Goal: Task Accomplishment & Management: Use online tool/utility

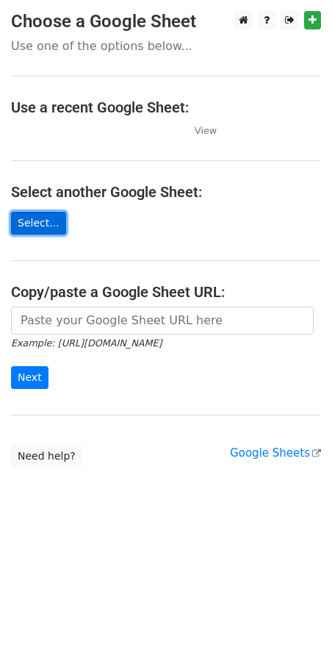
click at [29, 232] on link "Select..." at bounding box center [38, 223] width 55 height 23
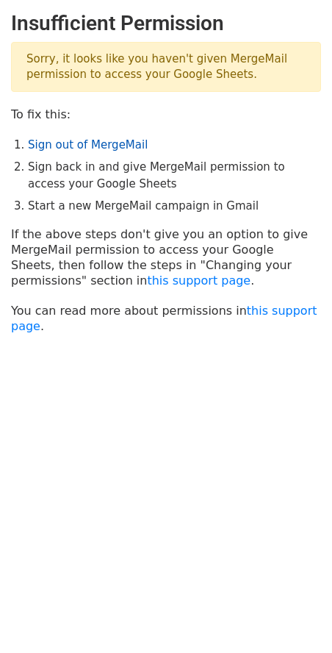
click at [101, 148] on link "Sign out of MergeMail" at bounding box center [88, 144] width 120 height 13
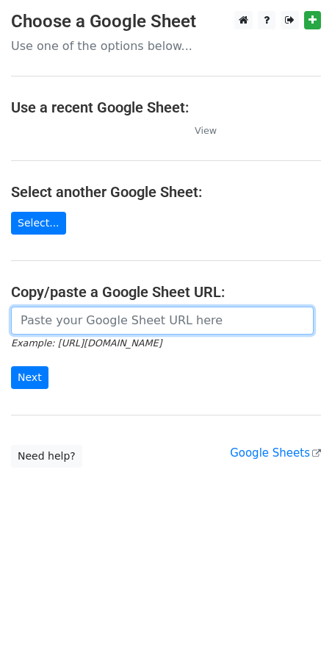
click at [81, 323] on input "url" at bounding box center [162, 321] width 303 height 28
paste input "[URL][DOMAIN_NAME]"
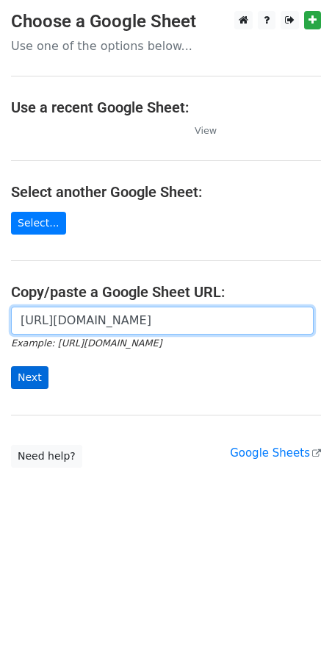
type input "https://docs.google.com/spreadsheets/d/1nvLdF4_TefDxB3IX_qVJCMCjkY1cwucO5YViXd7…"
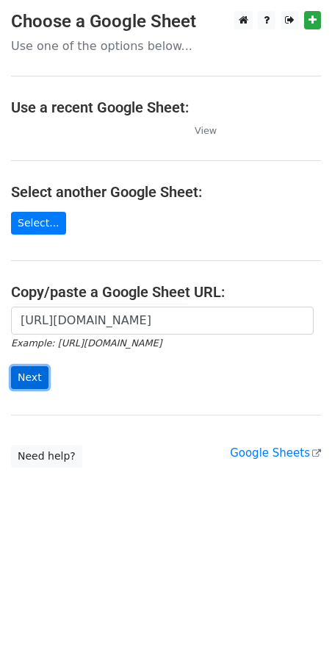
click at [28, 382] on input "Next" at bounding box center [29, 377] width 37 height 23
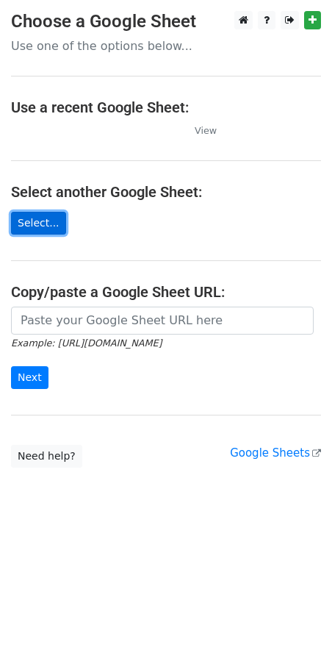
click at [42, 226] on link "Select..." at bounding box center [38, 223] width 55 height 23
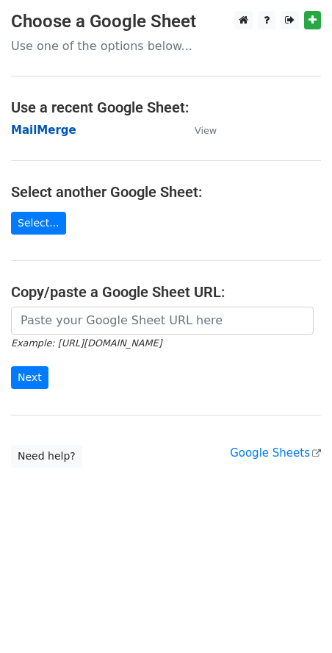
click at [47, 133] on strong "MailMerge" at bounding box center [43, 129] width 65 height 13
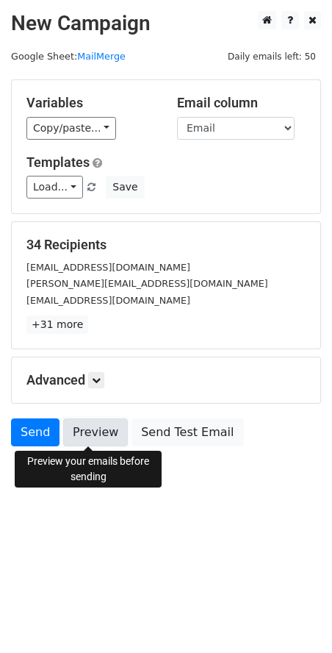
click at [85, 430] on link "Preview" at bounding box center [95, 432] width 65 height 28
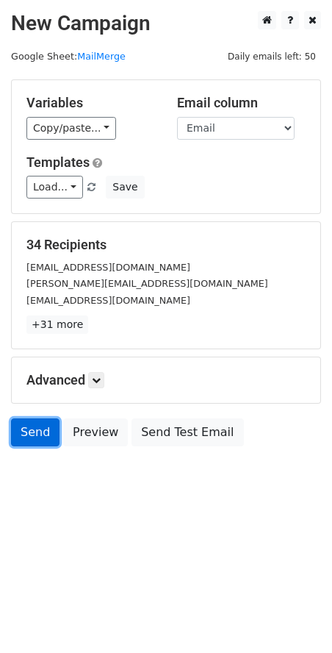
click at [32, 431] on link "Send" at bounding box center [35, 432] width 49 height 28
